Goal: Task Accomplishment & Management: Complete application form

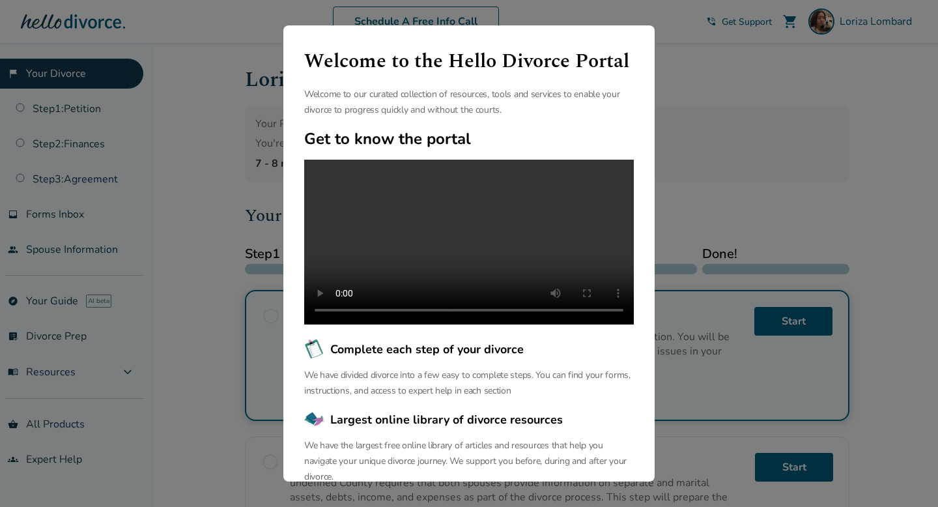
scroll to position [84, 0]
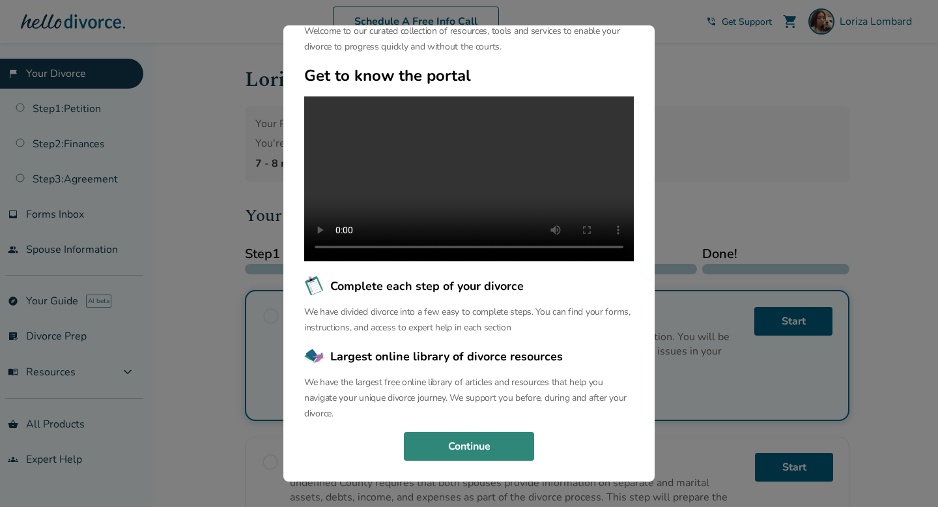
click at [483, 448] on button "Continue" at bounding box center [469, 446] width 130 height 29
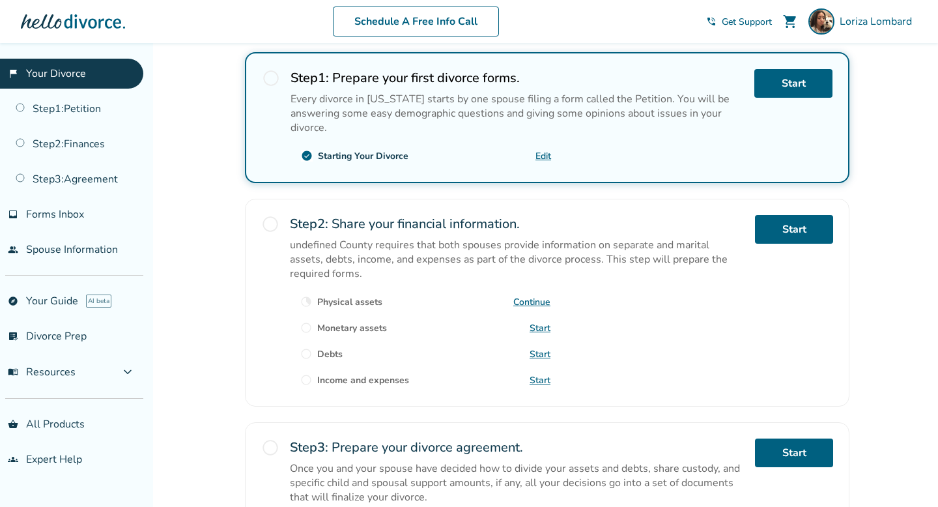
scroll to position [259, 0]
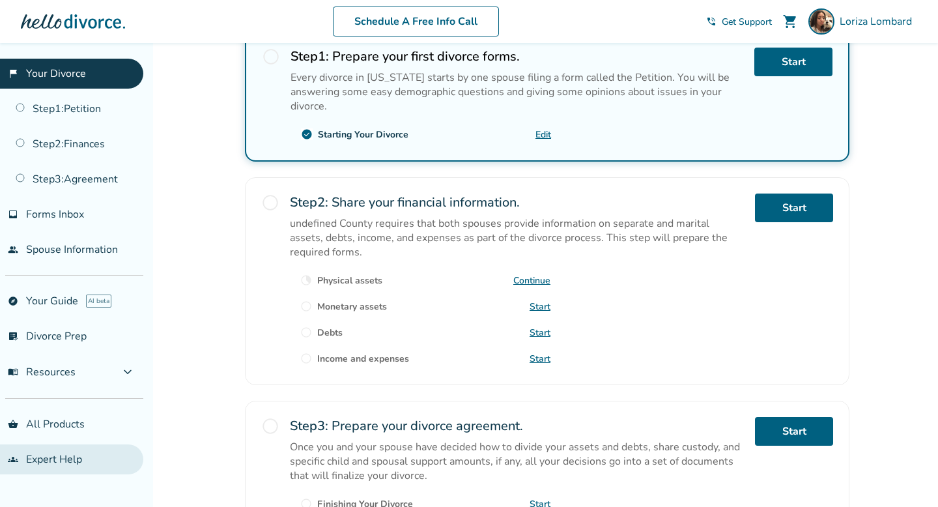
click at [80, 462] on link "groups Expert Help" at bounding box center [71, 459] width 143 height 30
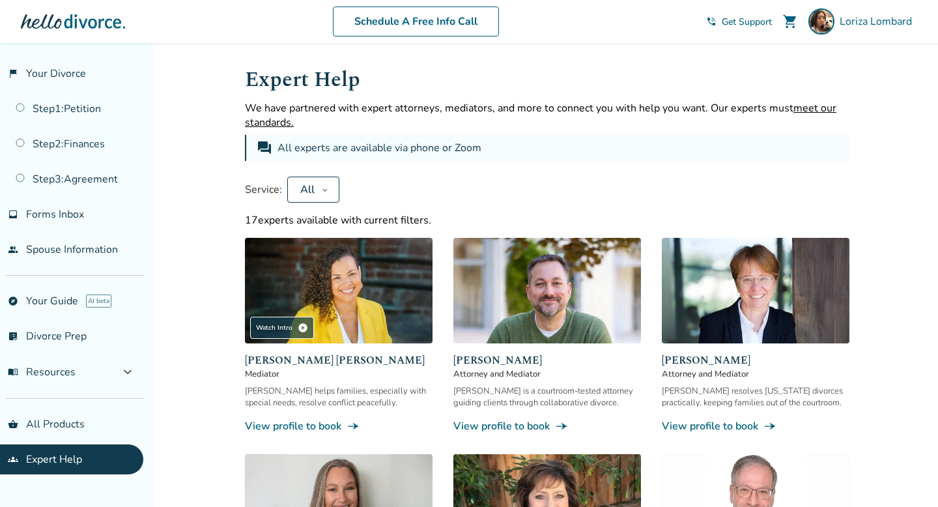
click at [736, 24] on span "Get Support" at bounding box center [747, 22] width 50 height 12
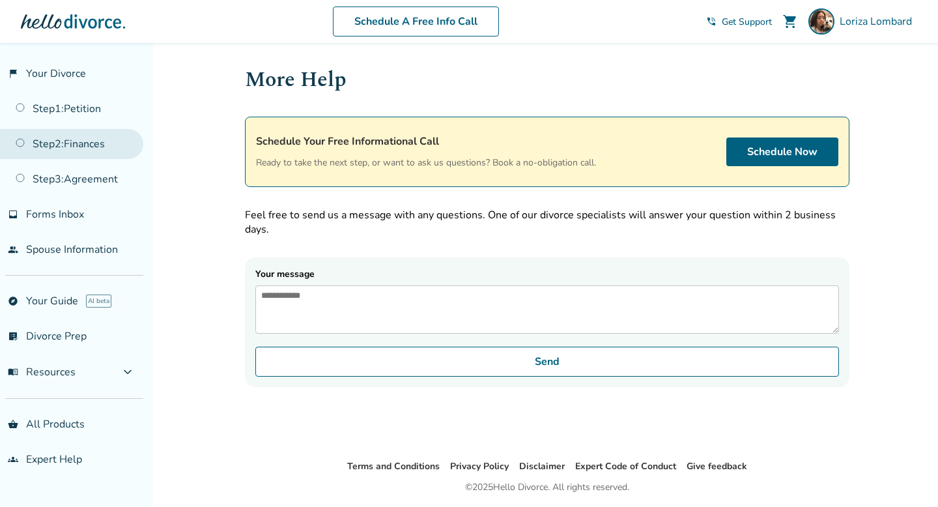
click at [102, 143] on link "Step 2 : Finances" at bounding box center [71, 144] width 143 height 30
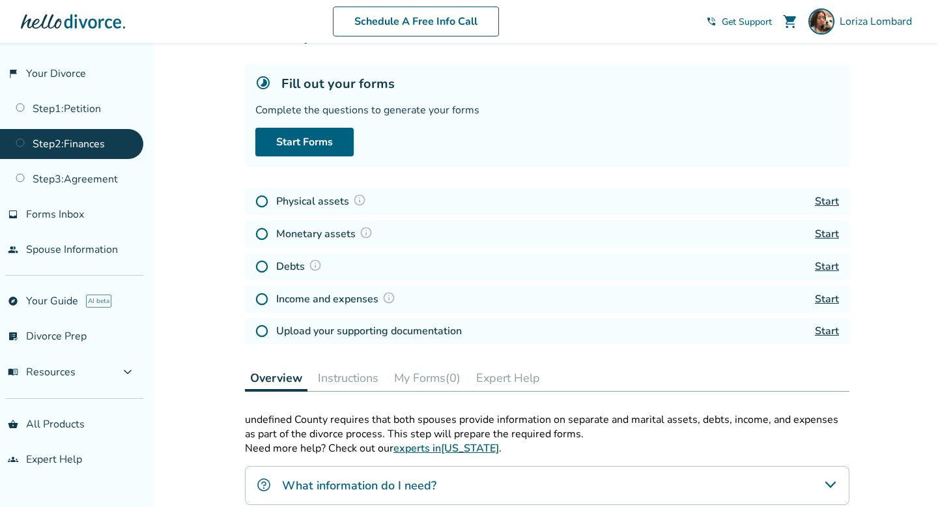
scroll to position [80, 0]
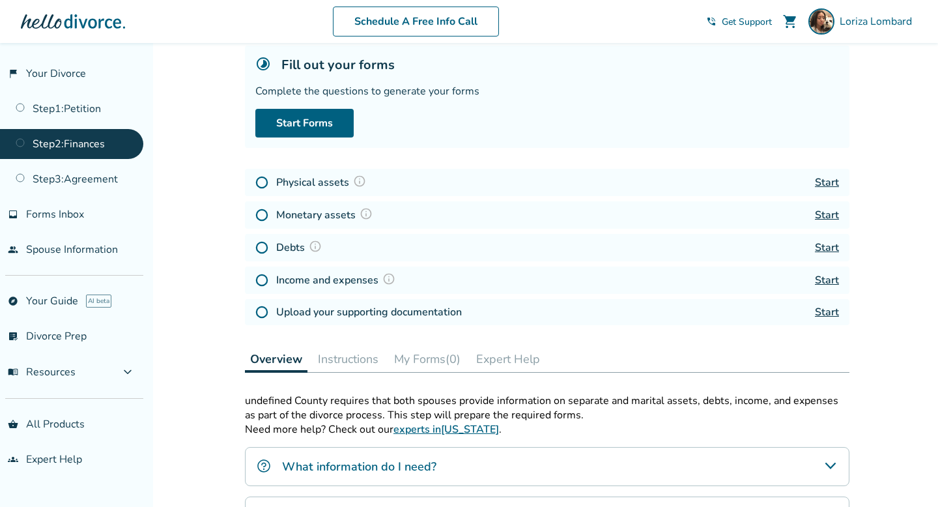
click at [359, 182] on img at bounding box center [359, 181] width 13 height 13
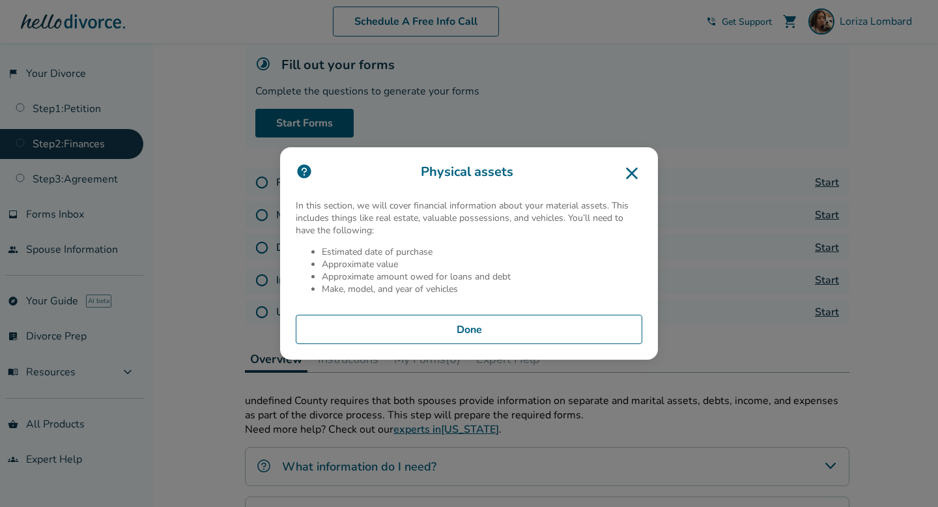
click at [364, 318] on button "Done" at bounding box center [469, 330] width 347 height 30
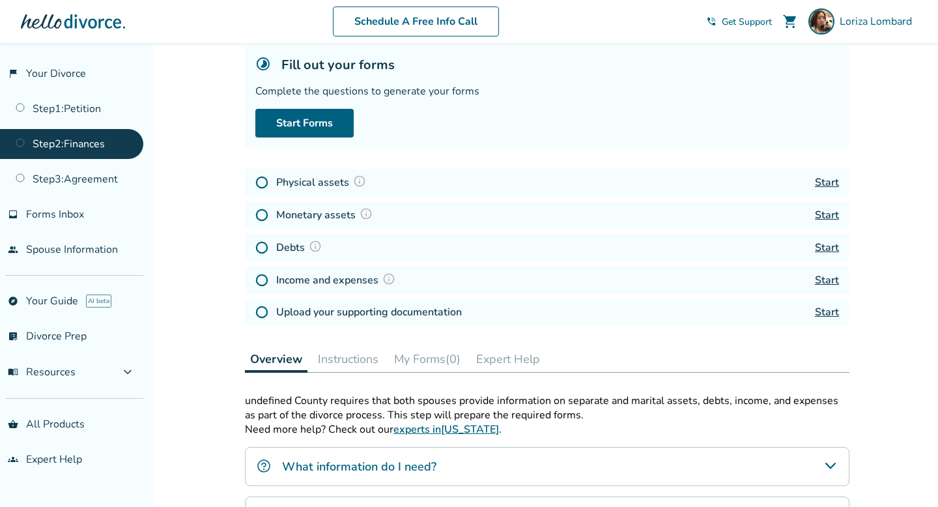
click at [360, 184] on img at bounding box center [359, 181] width 13 height 13
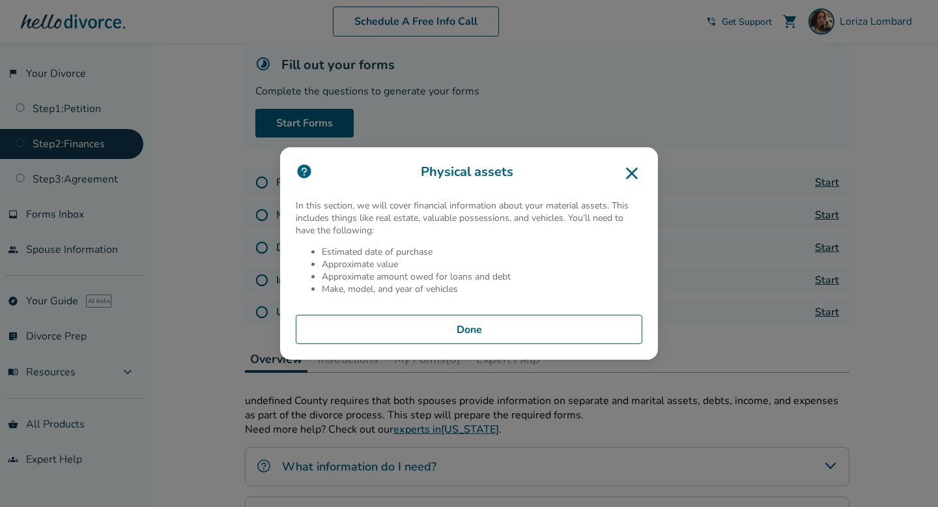
click at [636, 168] on icon at bounding box center [632, 173] width 12 height 12
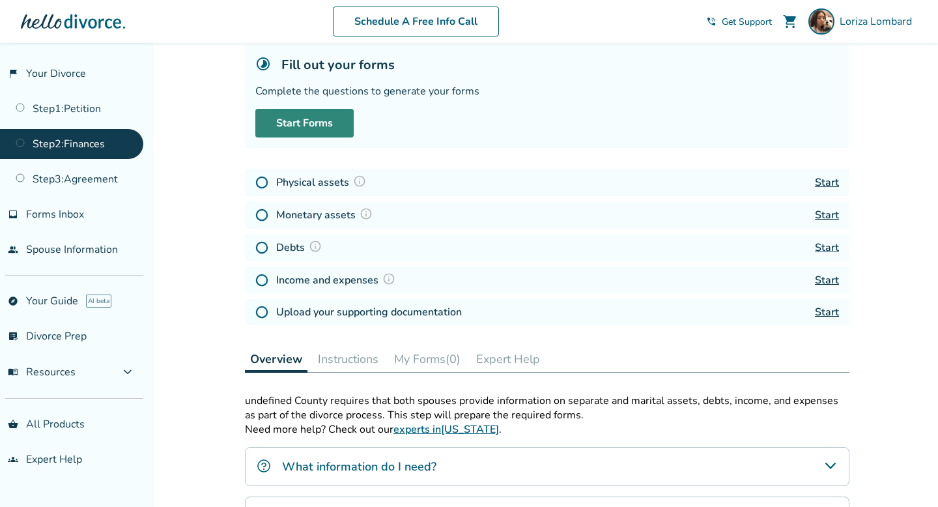
click at [276, 124] on link "Start Forms" at bounding box center [304, 123] width 98 height 29
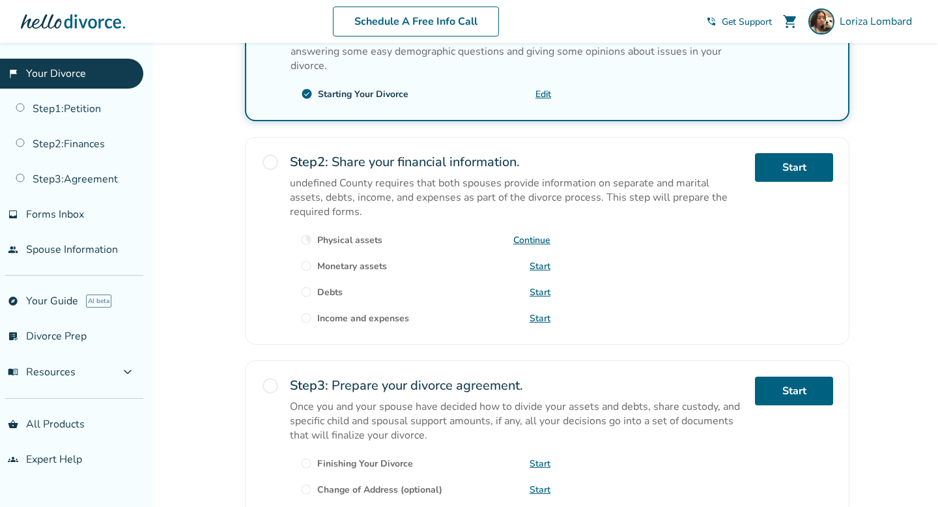
scroll to position [299, 0]
click at [540, 239] on link "Continue" at bounding box center [531, 240] width 37 height 12
click at [543, 317] on link "Start" at bounding box center [540, 319] width 21 height 12
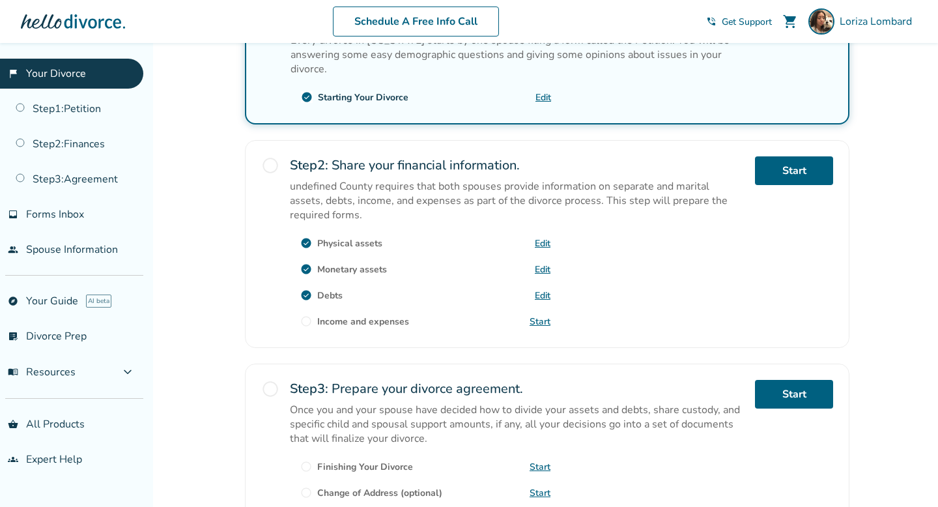
scroll to position [294, 0]
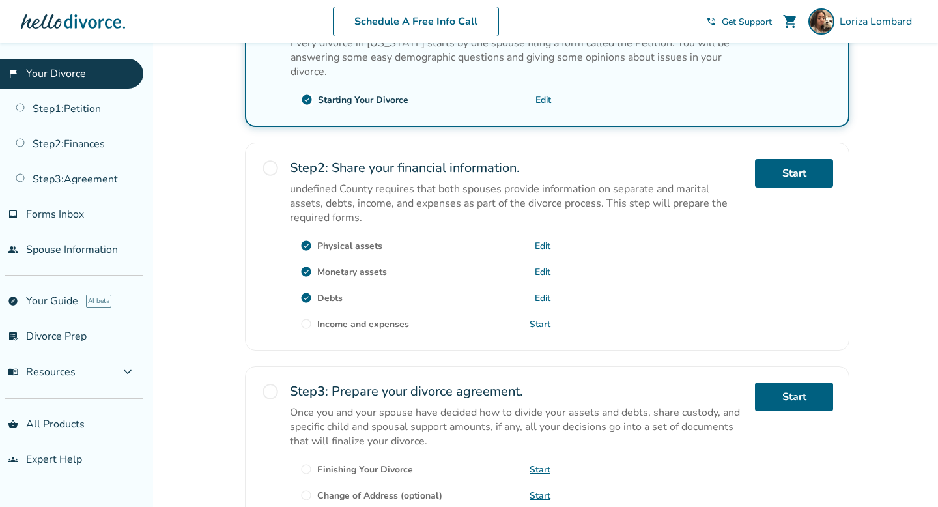
click at [542, 318] on link "Start" at bounding box center [540, 324] width 21 height 12
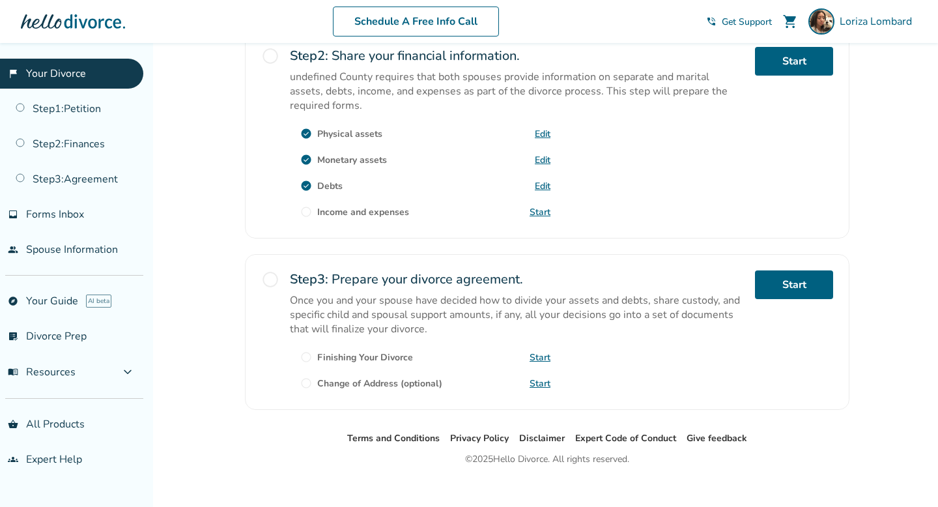
scroll to position [406, 0]
click at [545, 210] on link "Start" at bounding box center [540, 211] width 21 height 12
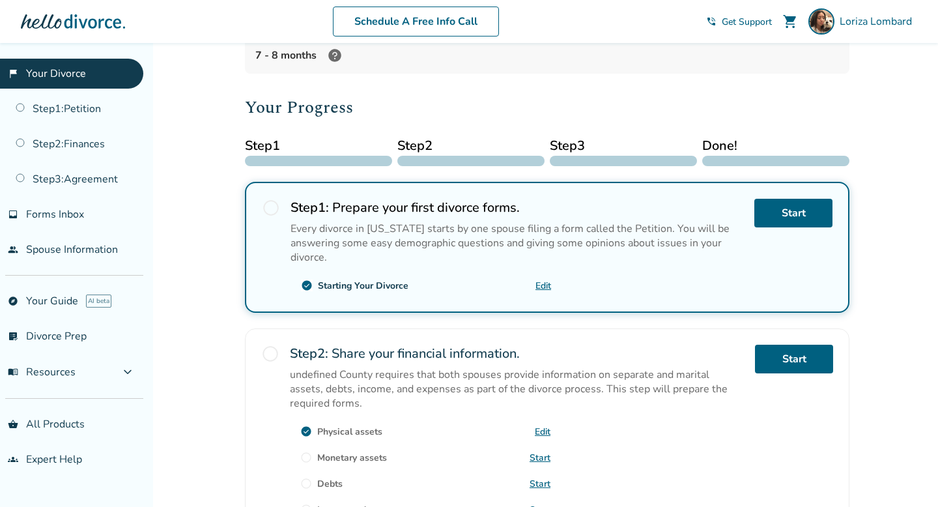
scroll to position [417, 0]
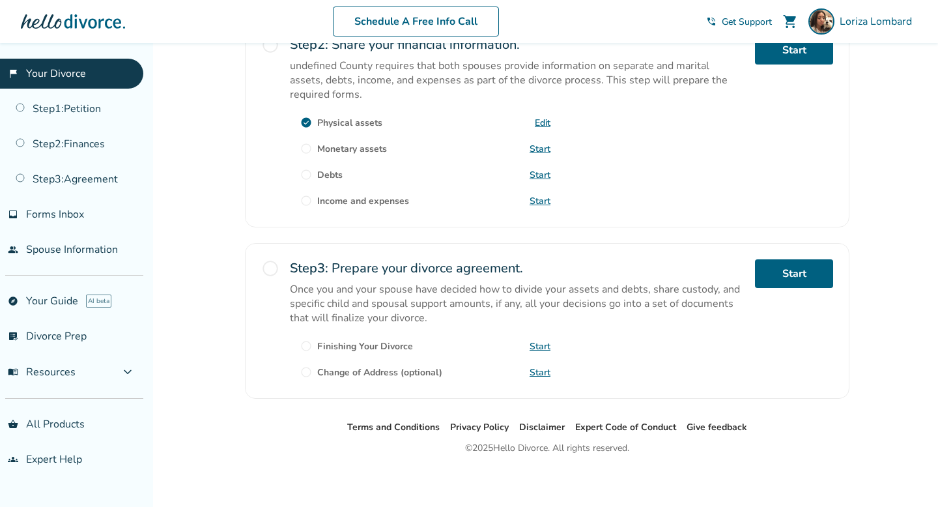
click at [537, 147] on link "Start" at bounding box center [540, 149] width 21 height 12
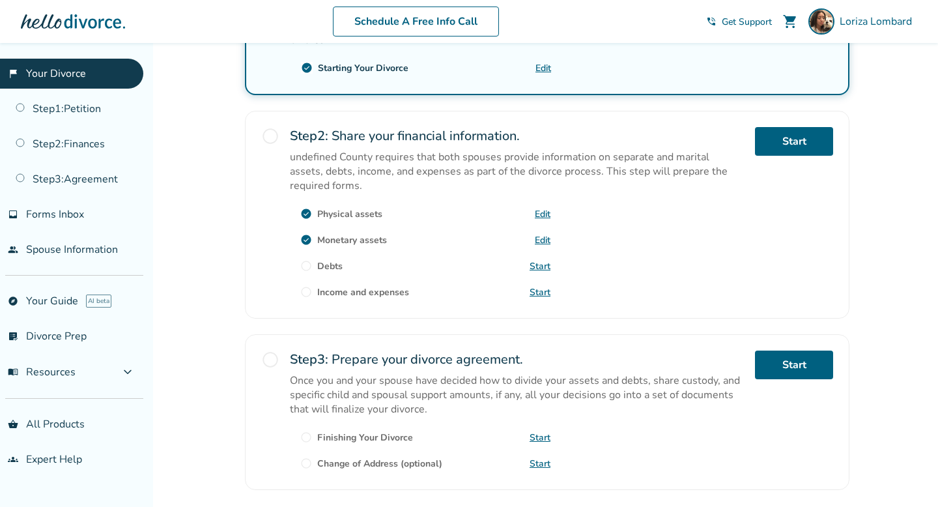
scroll to position [323, 0]
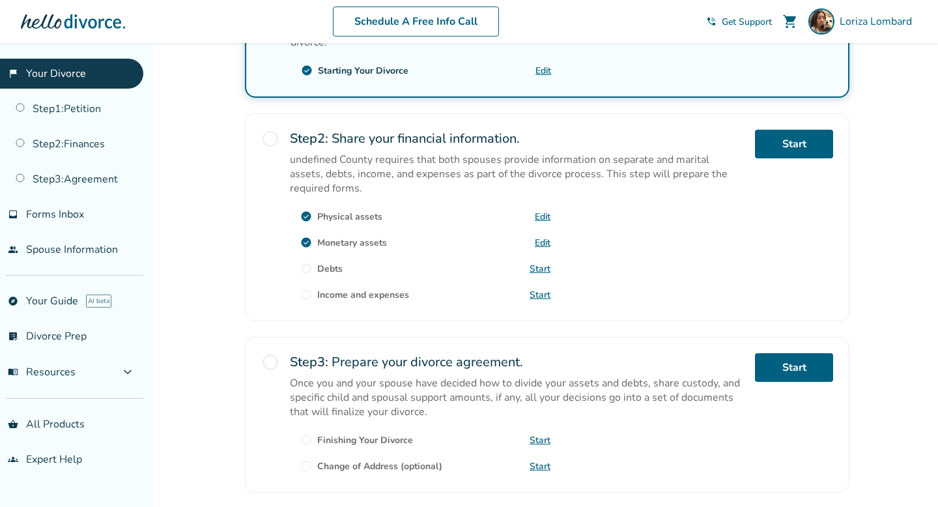
click at [538, 266] on link "Start" at bounding box center [540, 268] width 21 height 12
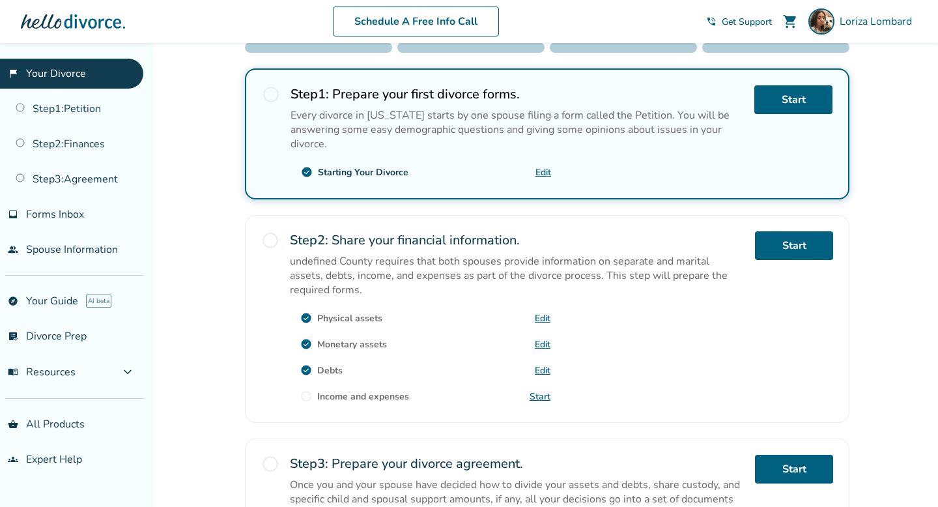
scroll to position [268, 0]
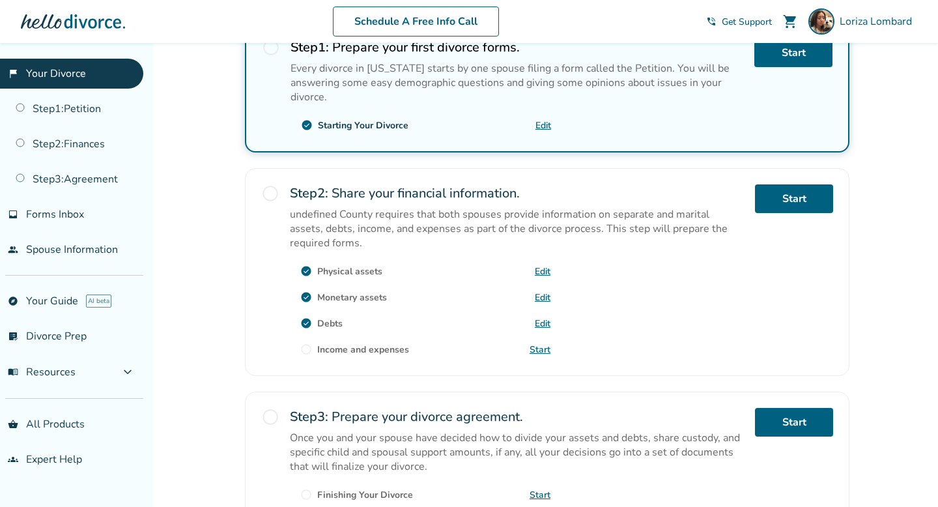
click at [543, 348] on link "Start" at bounding box center [540, 349] width 21 height 12
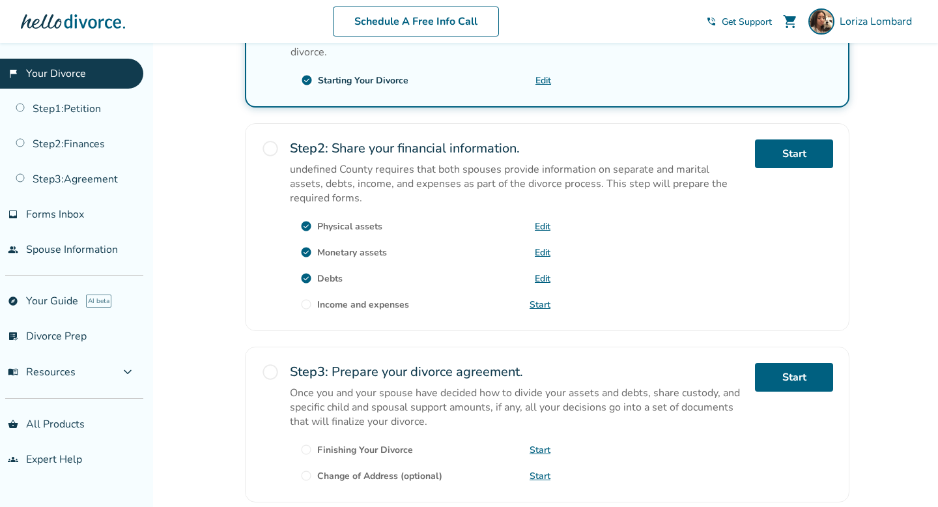
scroll to position [313, 0]
